Goal: Obtain resource: Obtain resource

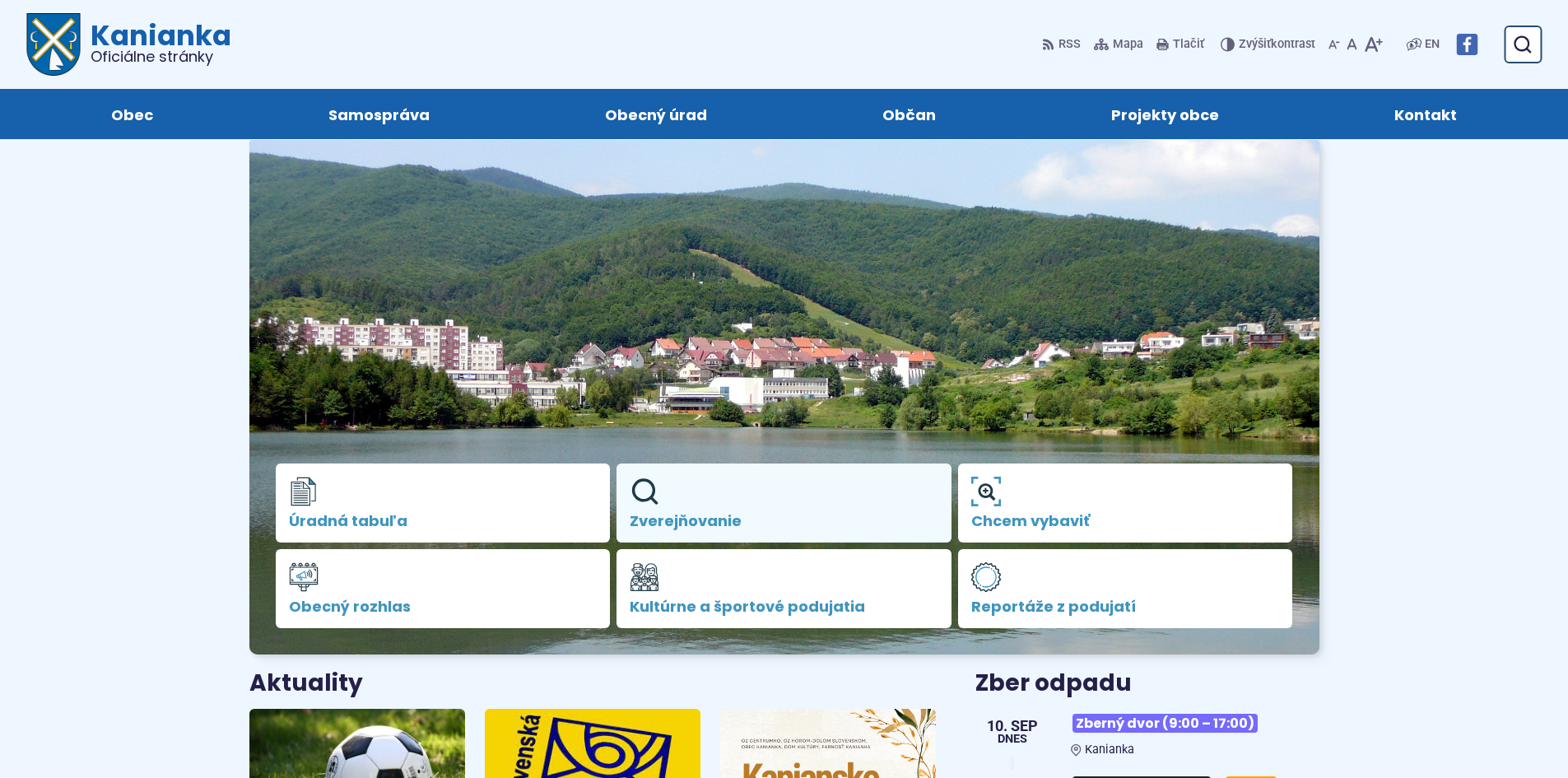
click at [733, 525] on span "Zverejňovanie" at bounding box center [784, 521] width 309 height 17
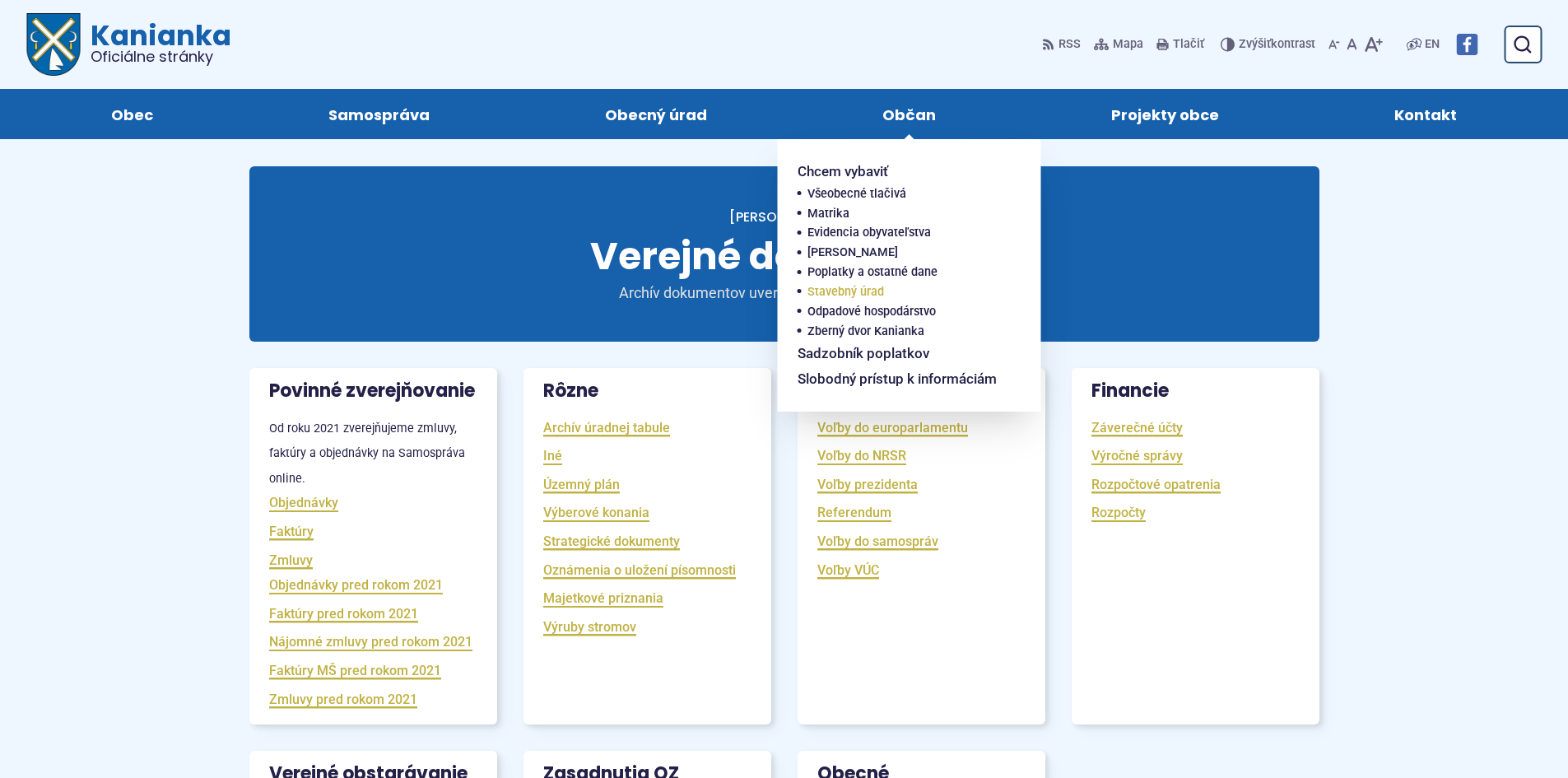
click at [850, 287] on span "Stavebný úrad" at bounding box center [846, 292] width 77 height 20
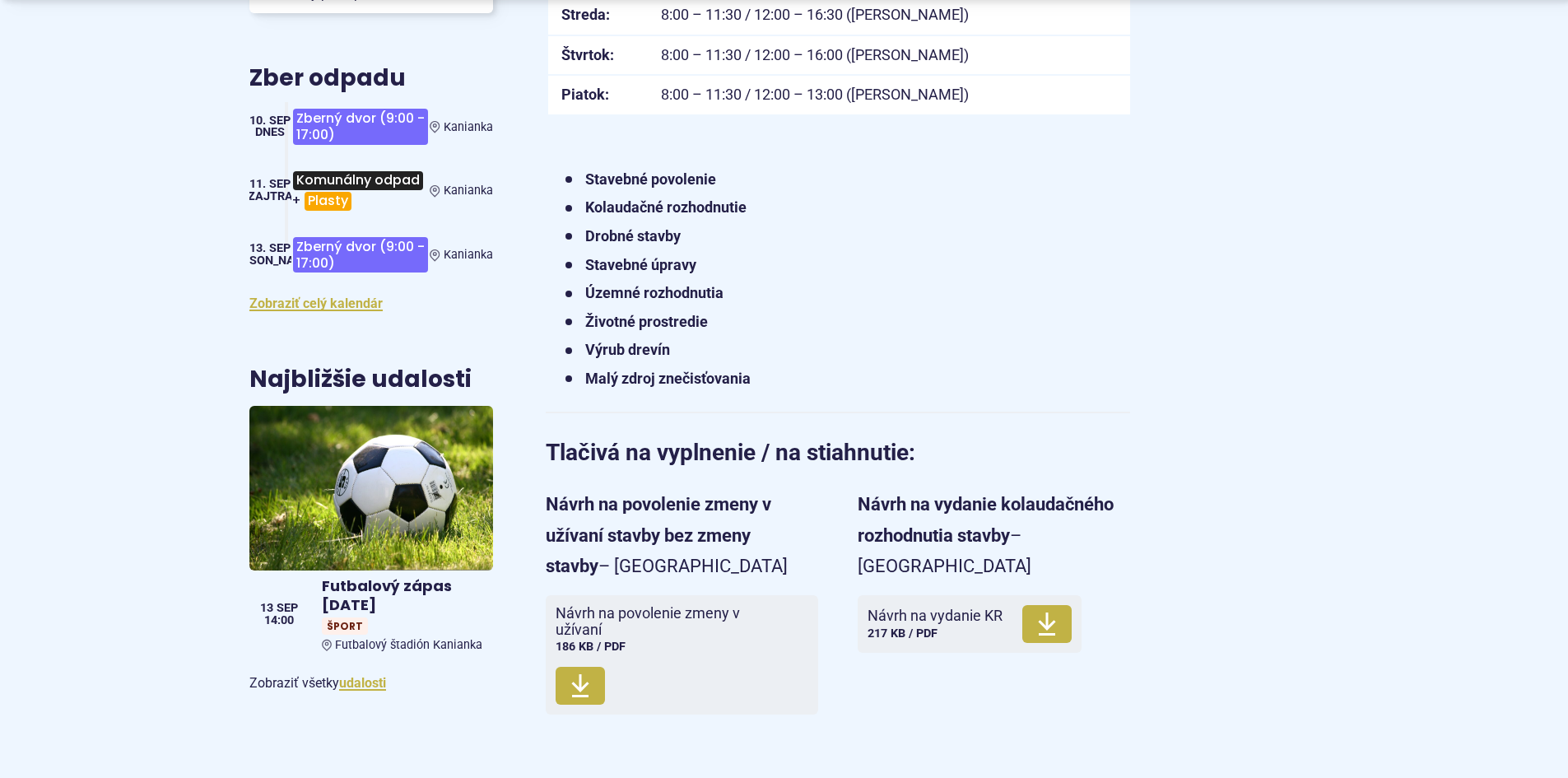
scroll to position [1098, 0]
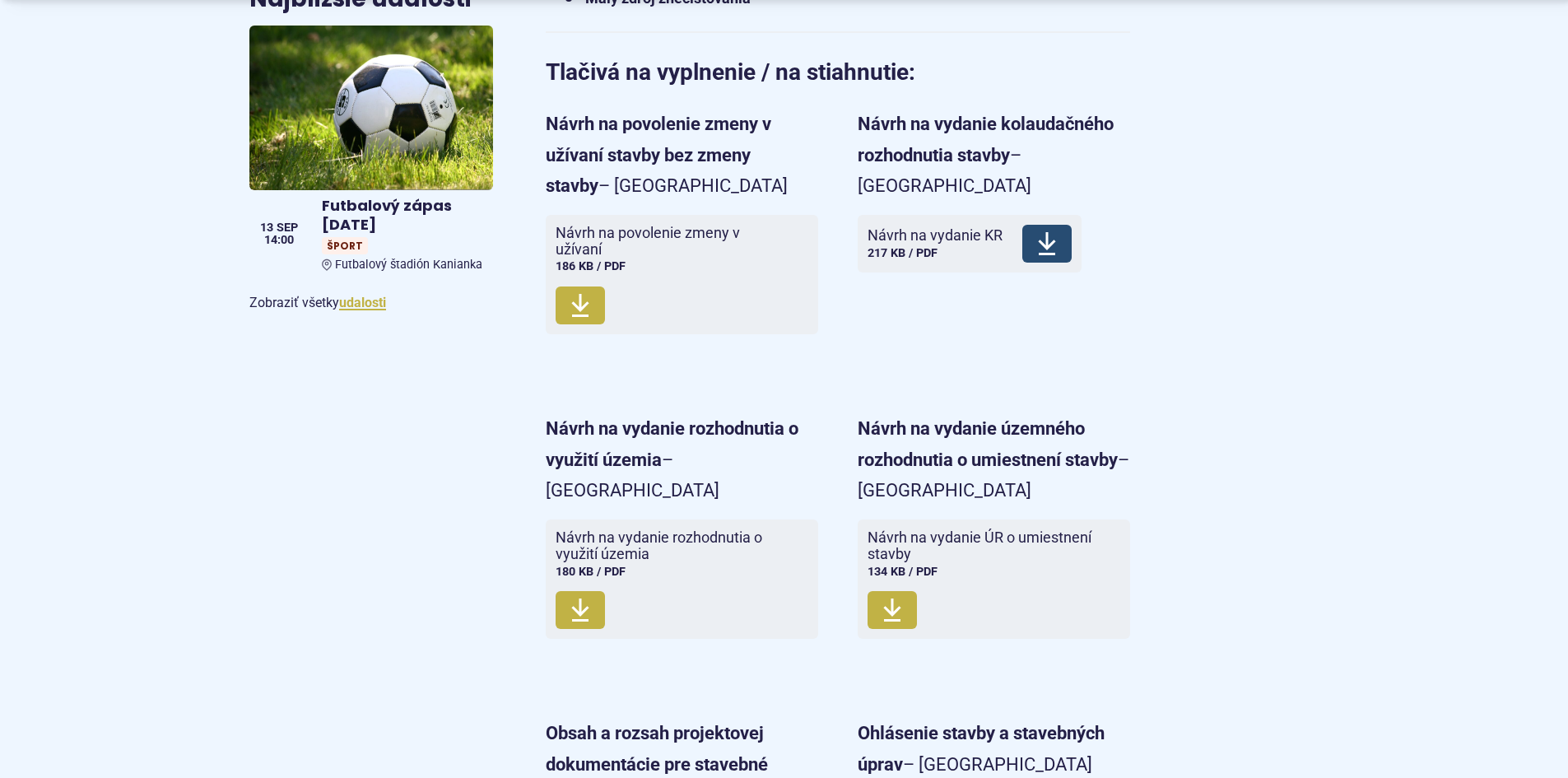
click at [1040, 230] on icon at bounding box center [1047, 243] width 20 height 26
